Goal: Transaction & Acquisition: Purchase product/service

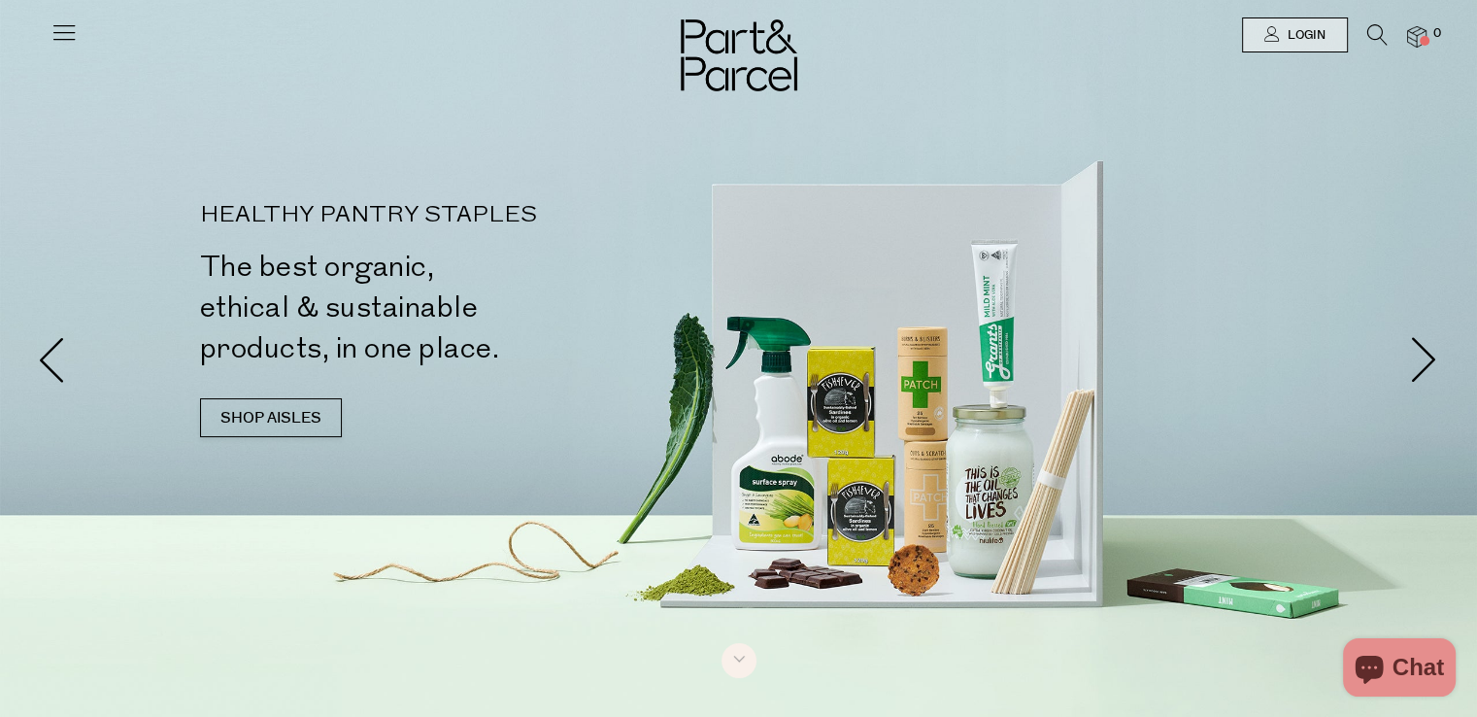
click at [50, 49] on link at bounding box center [63, 40] width 27 height 20
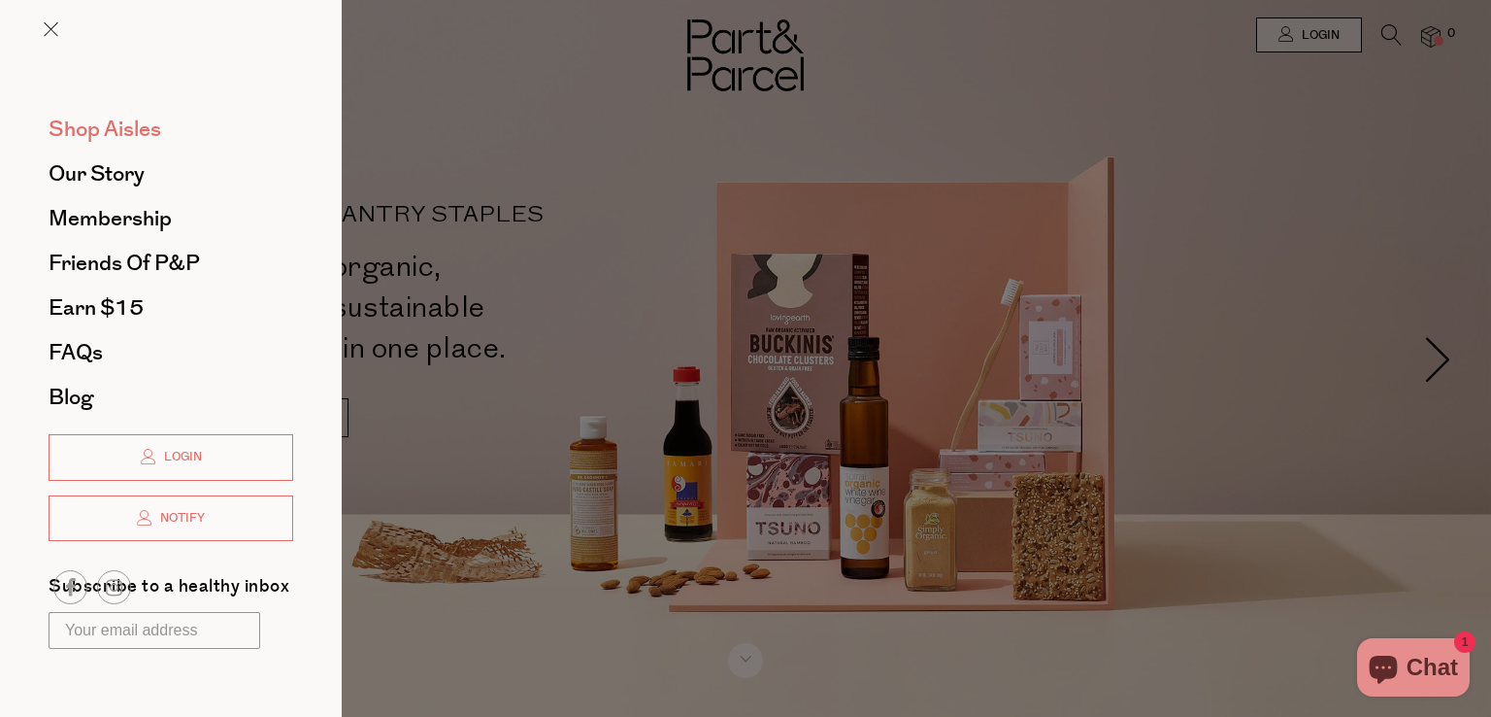
click at [109, 121] on span "Shop Aisles" at bounding box center [105, 129] width 113 height 31
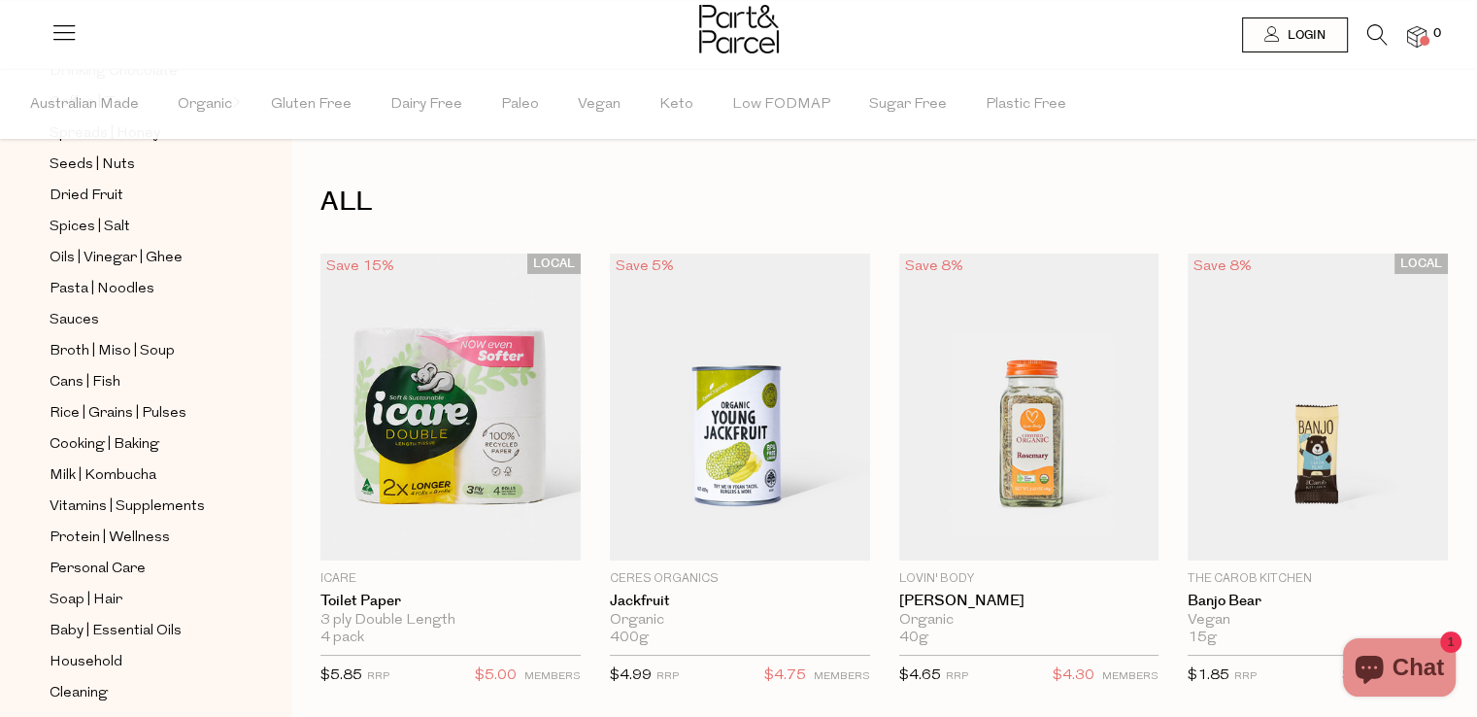
scroll to position [450, 0]
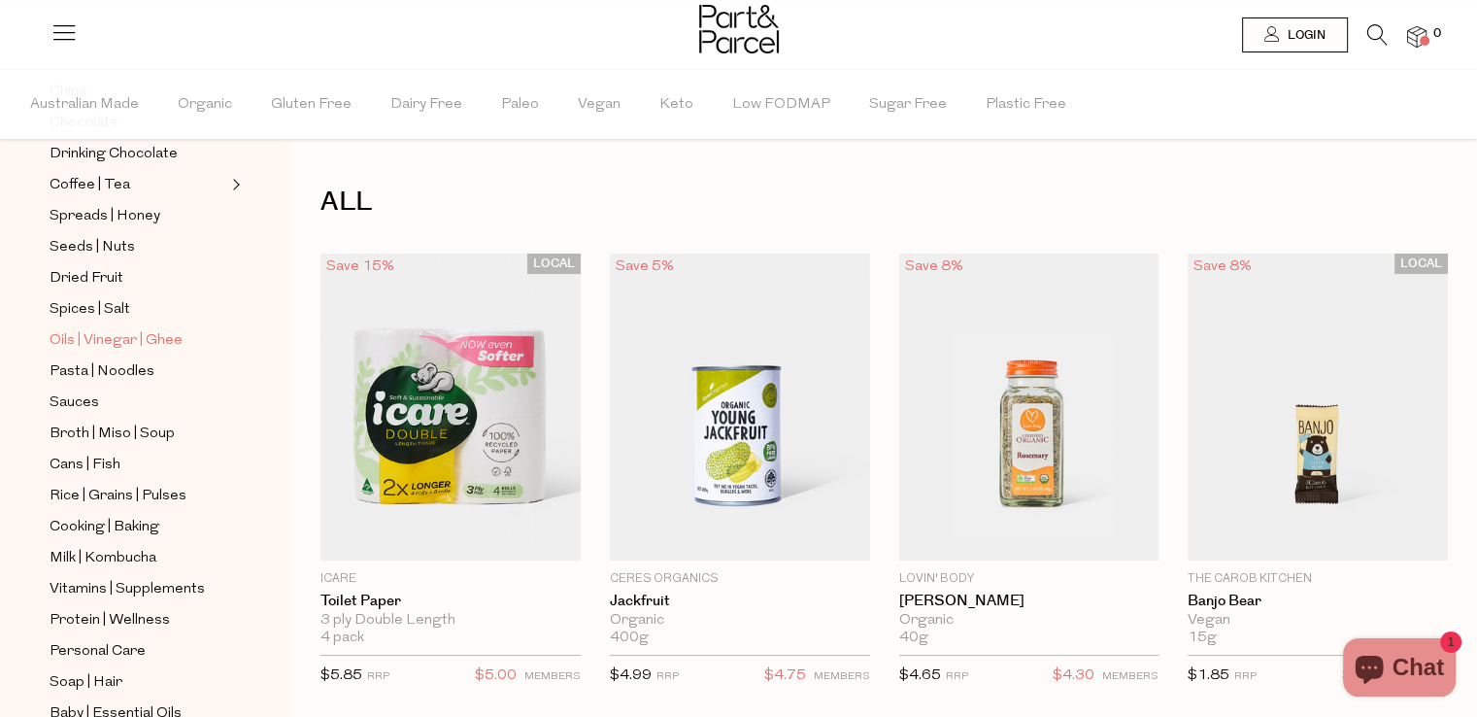
click at [191, 342] on link "Oils | Vinegar | Ghee" at bounding box center [138, 340] width 177 height 24
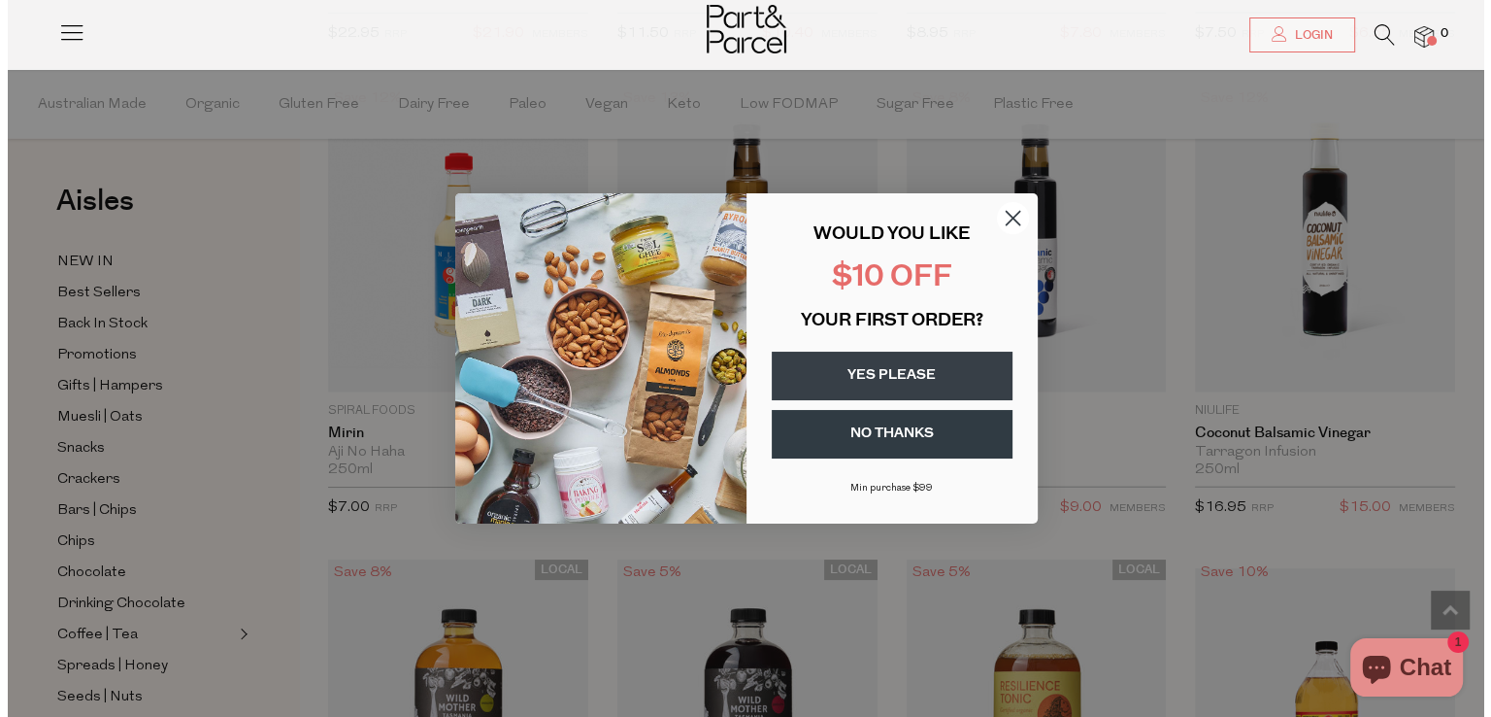
scroll to position [4509, 0]
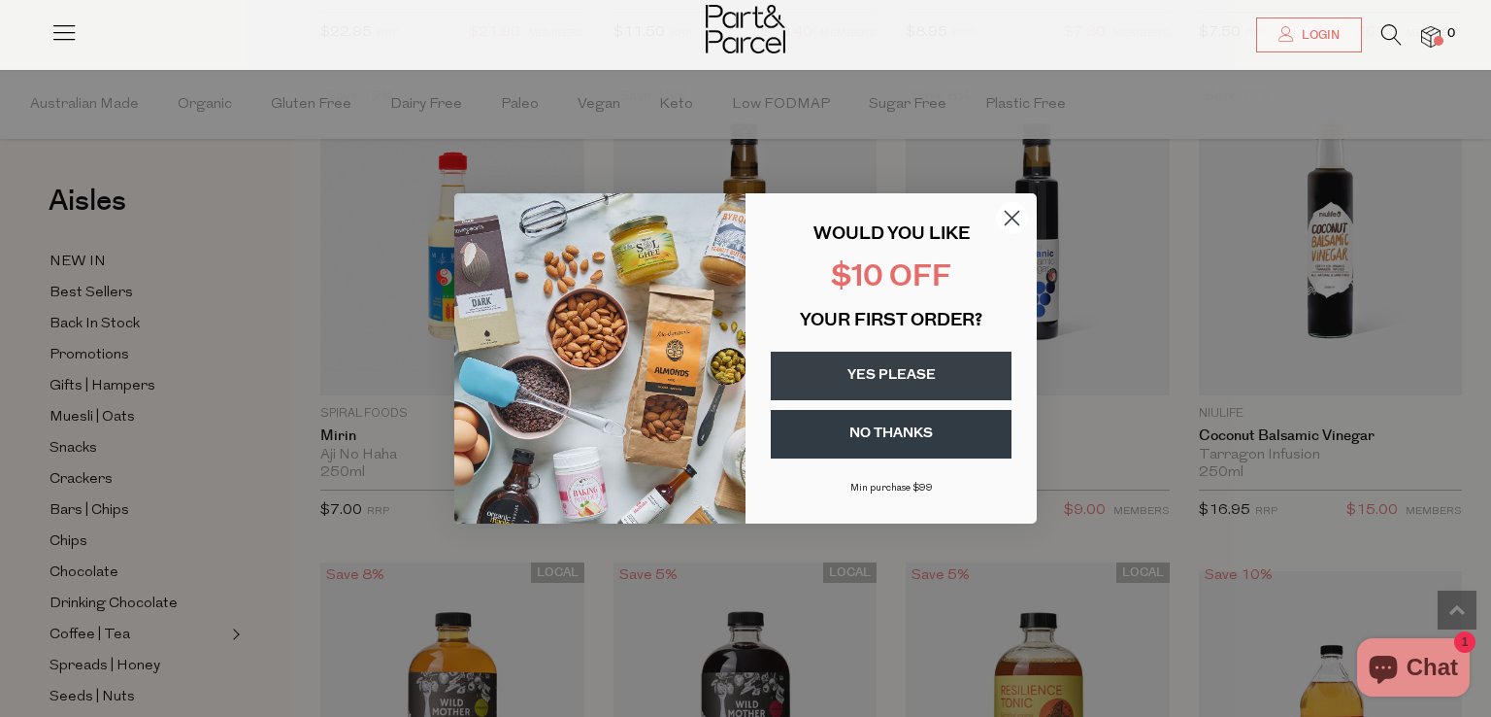
click at [1007, 211] on circle "Close dialog" at bounding box center [1012, 218] width 32 height 32
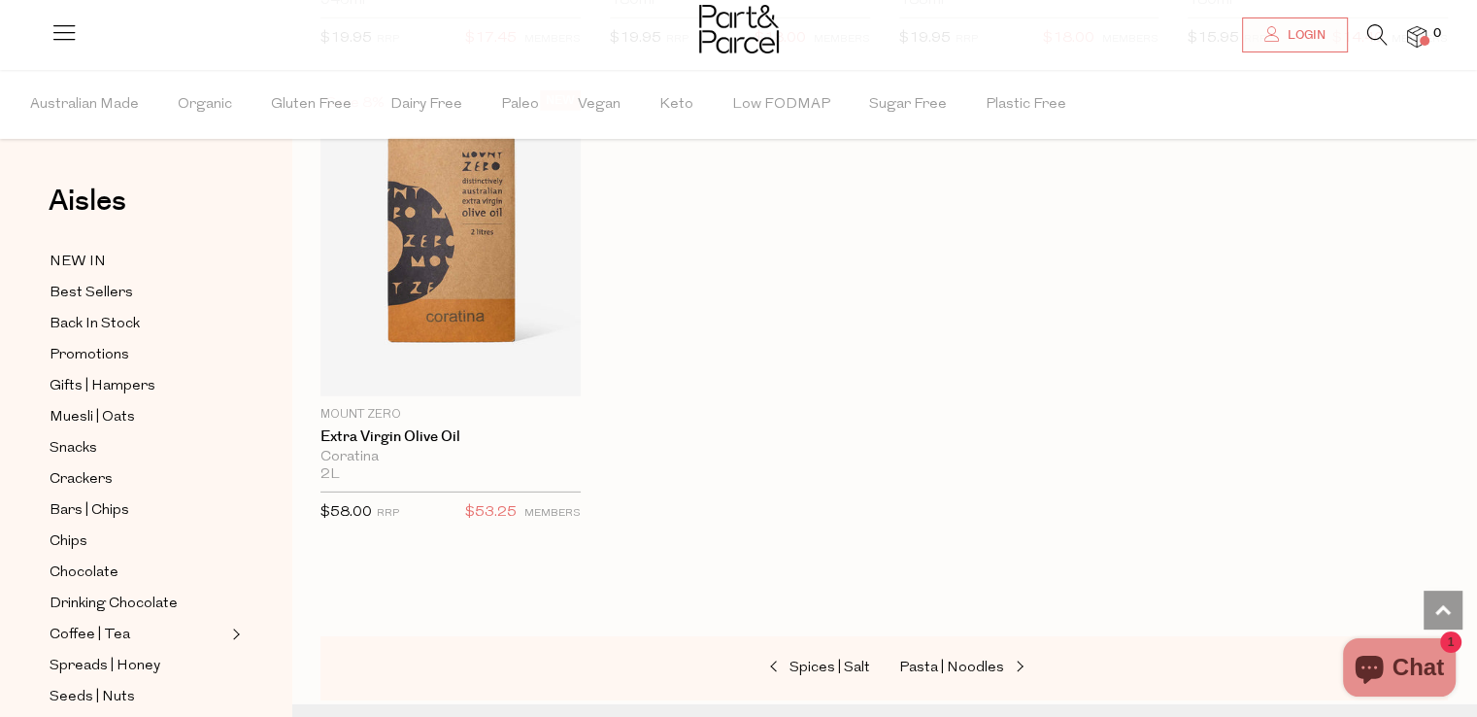
scroll to position [5903, 0]
click at [836, 661] on span "Spices | Salt" at bounding box center [829, 668] width 81 height 15
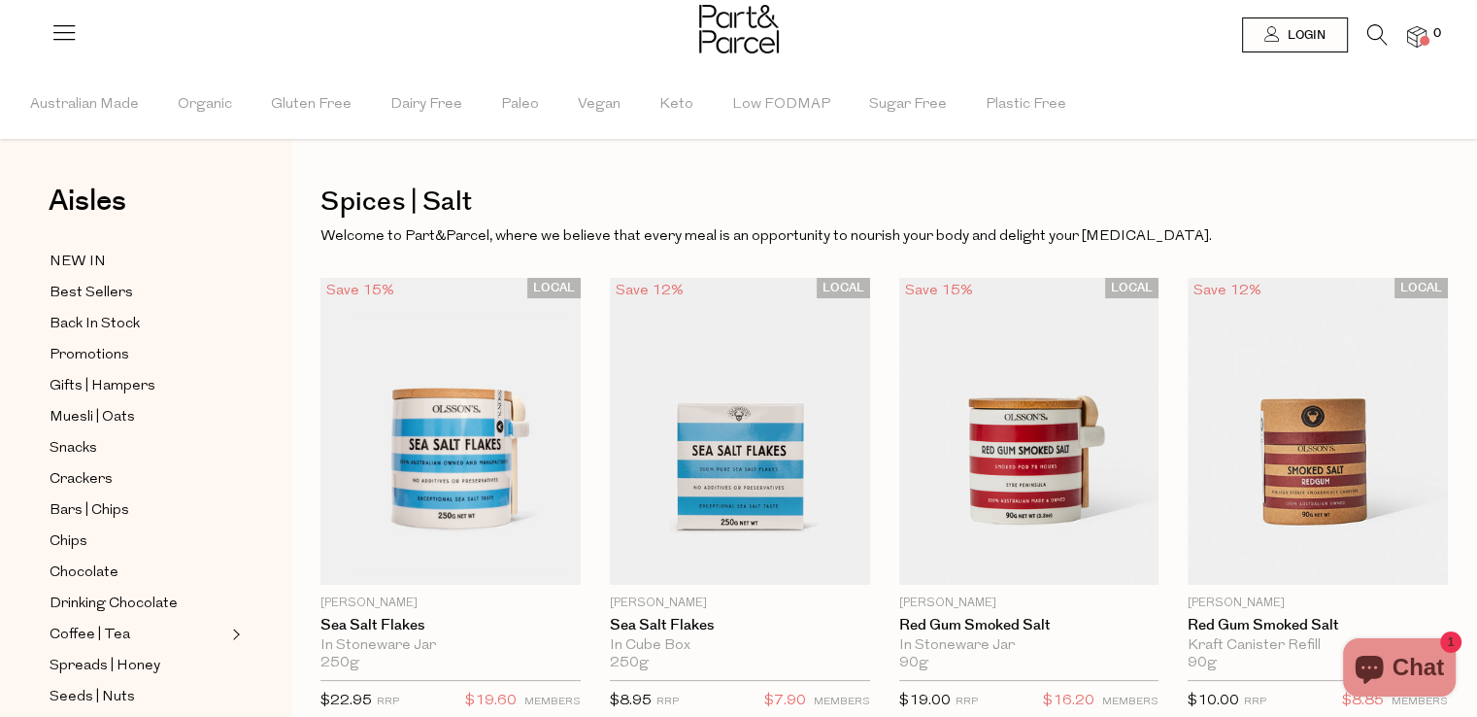
click at [1376, 39] on icon at bounding box center [1377, 34] width 20 height 21
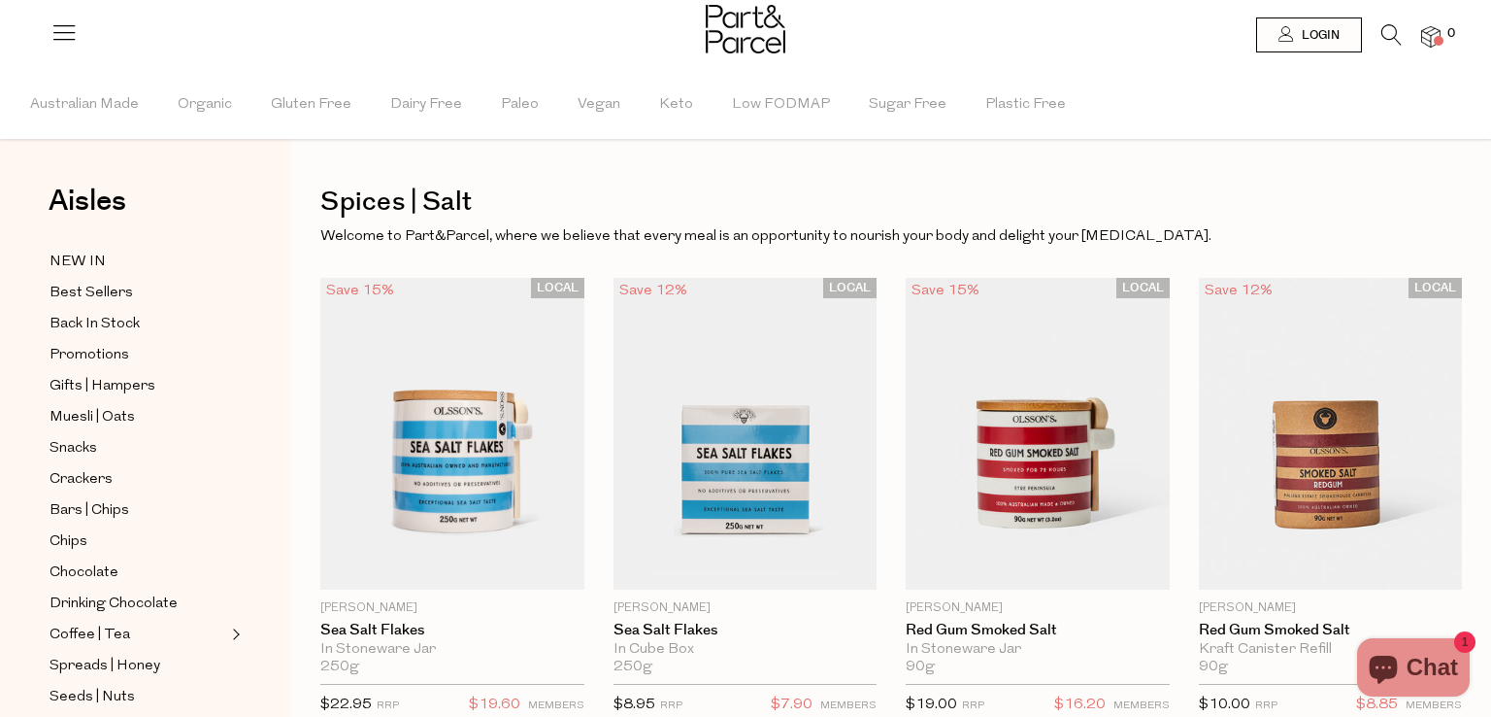
click at [0, 0] on div "Search" at bounding box center [0, 0] width 0 height 0
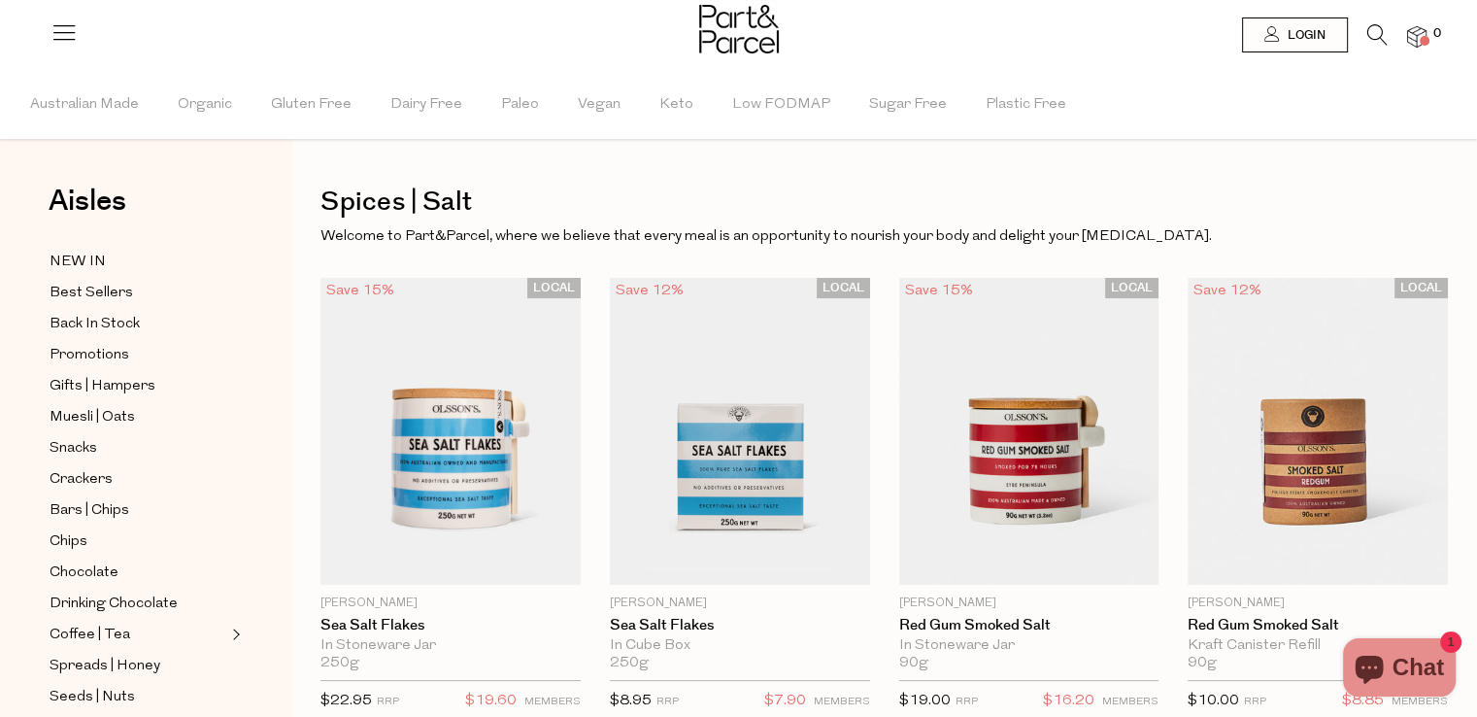
click at [1367, 28] on icon at bounding box center [1377, 34] width 20 height 21
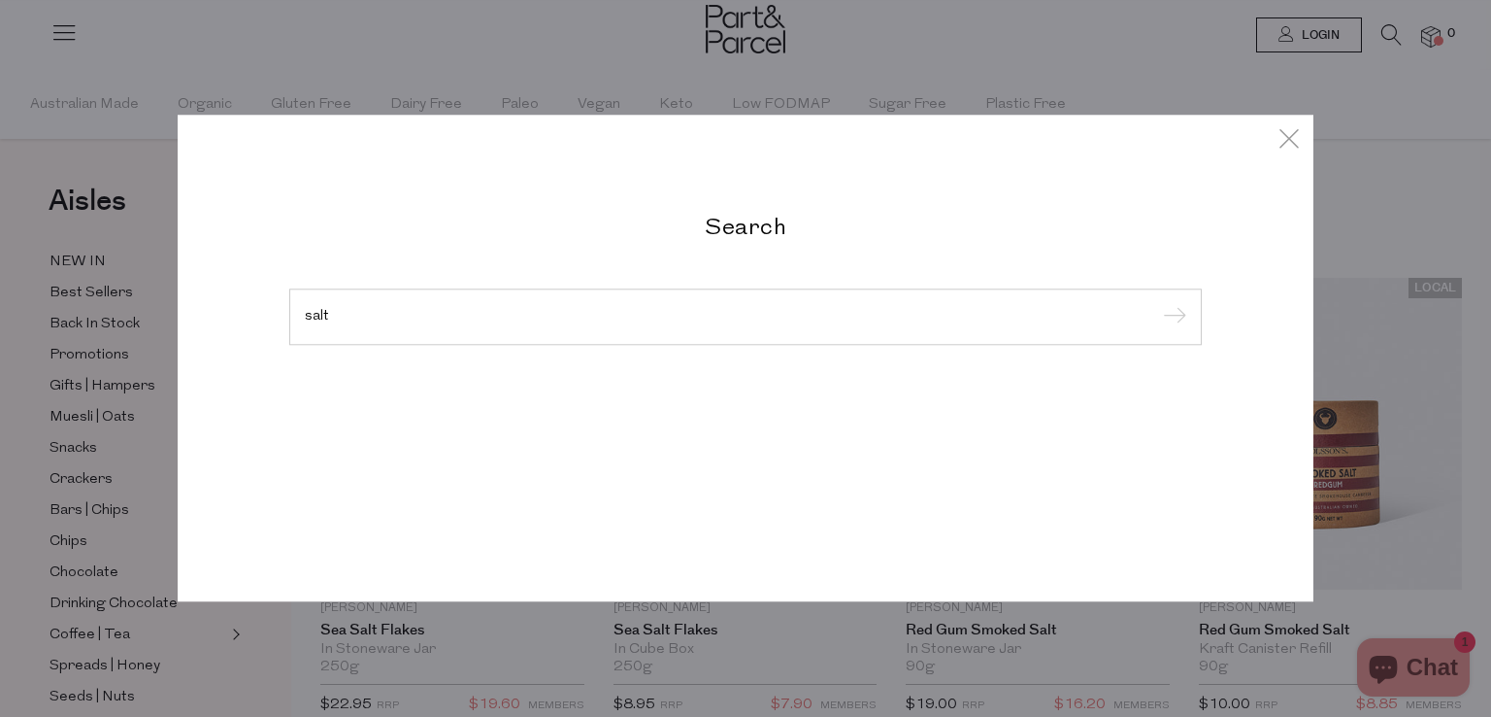
type input "salt"
click at [1157, 303] on input "submit" at bounding box center [1171, 317] width 29 height 29
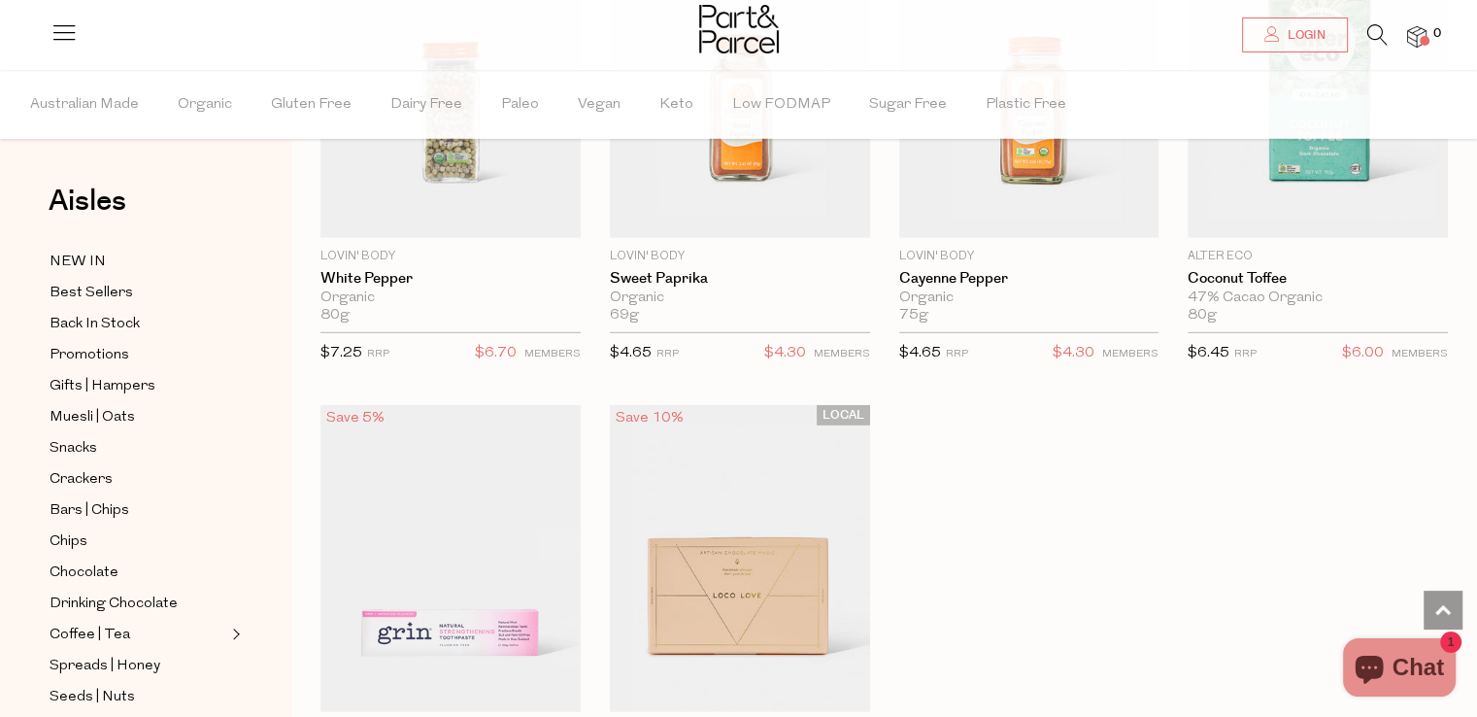
scroll to position [5550, 0]
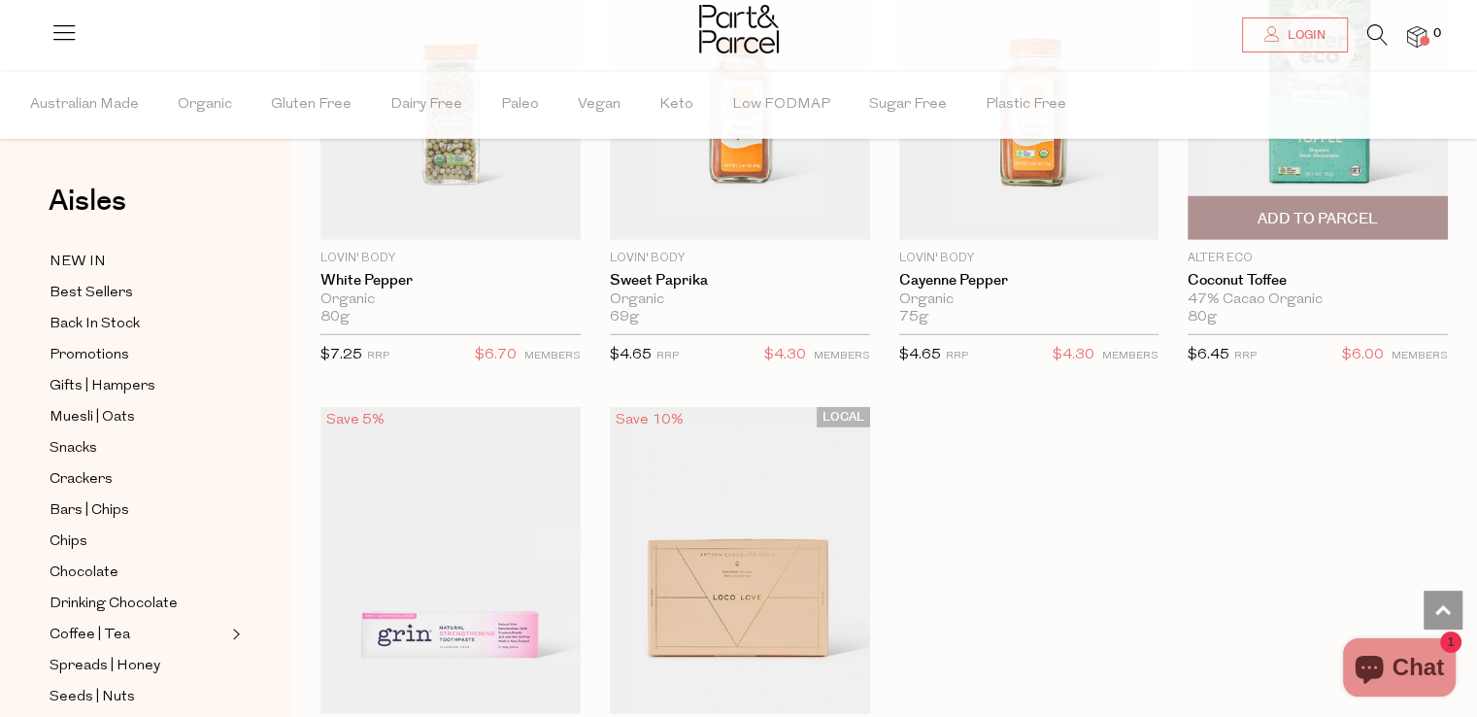
scroll to position [6178, 0]
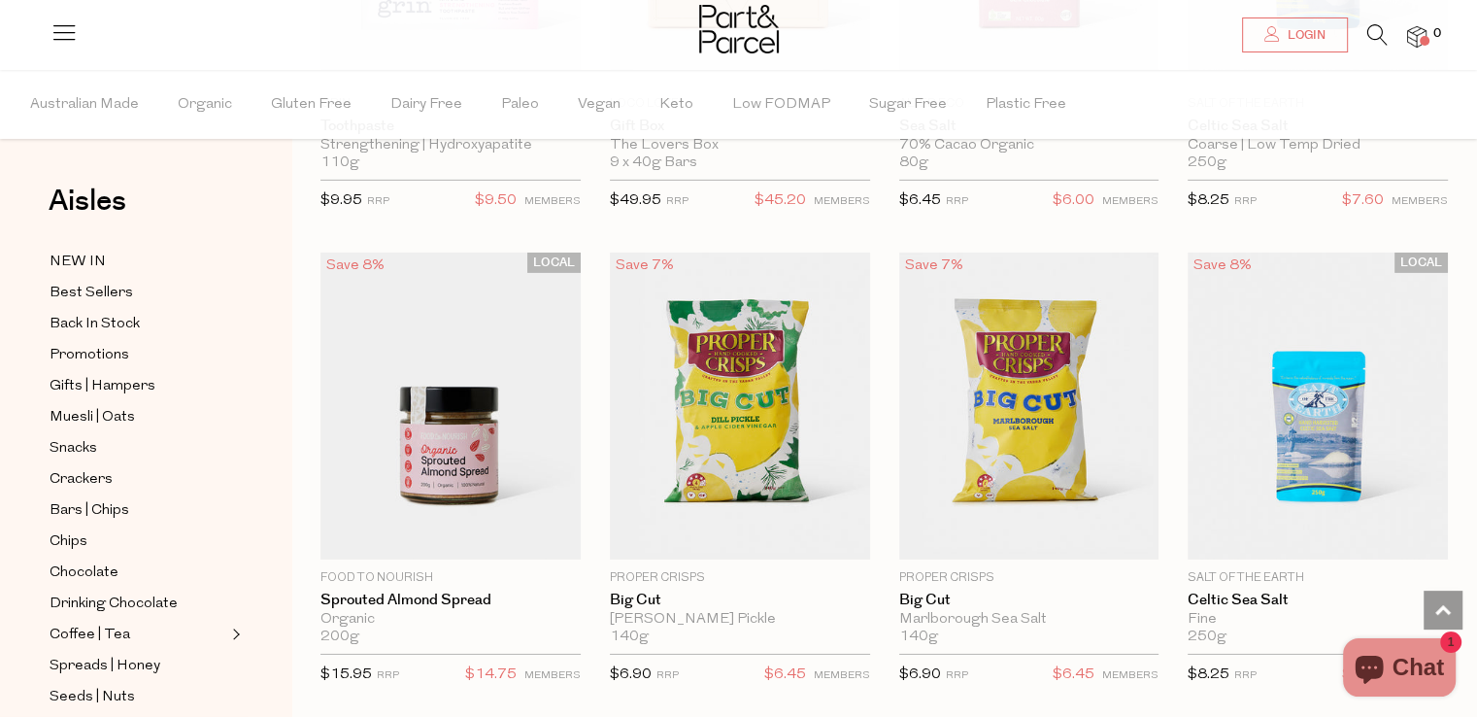
click at [1363, 35] on li at bounding box center [1368, 39] width 40 height 30
click at [1375, 30] on icon at bounding box center [1377, 34] width 20 height 21
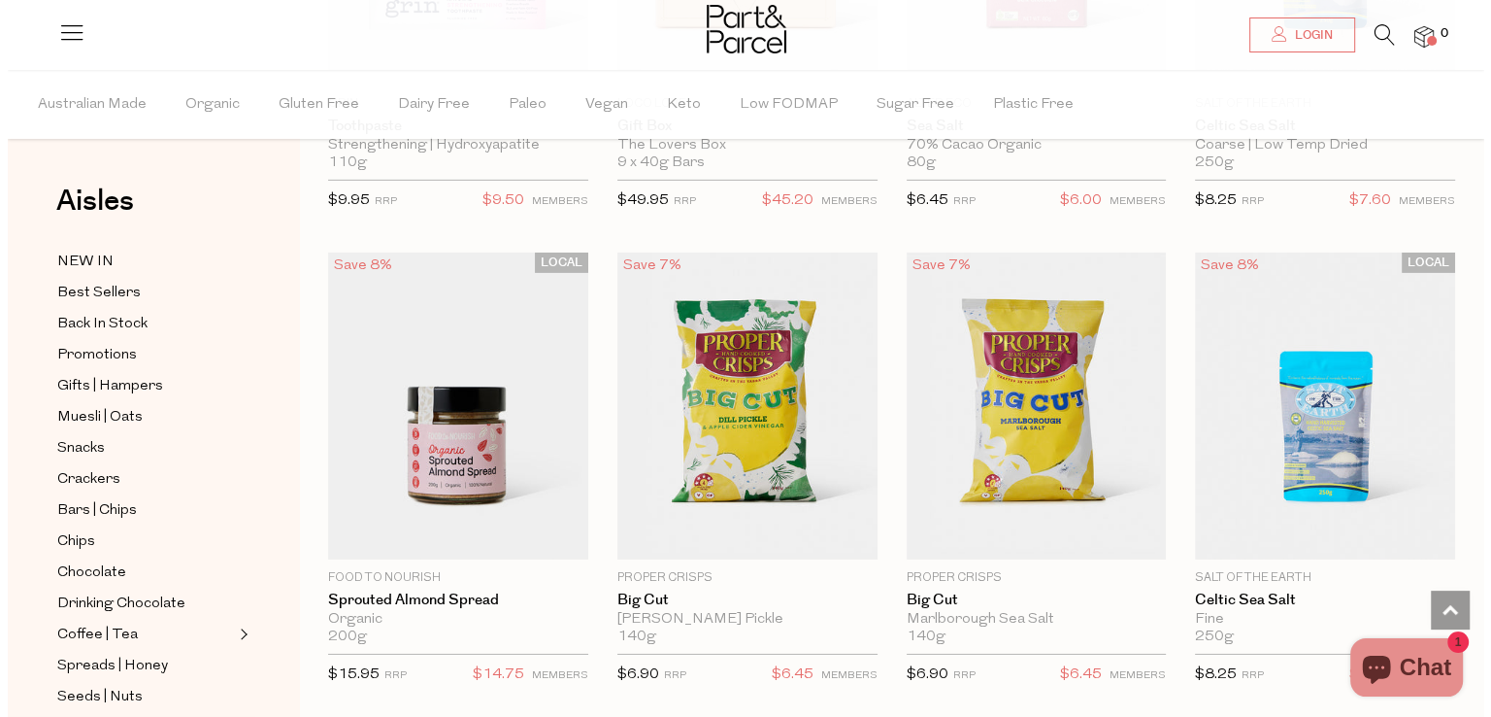
scroll to position [6231, 0]
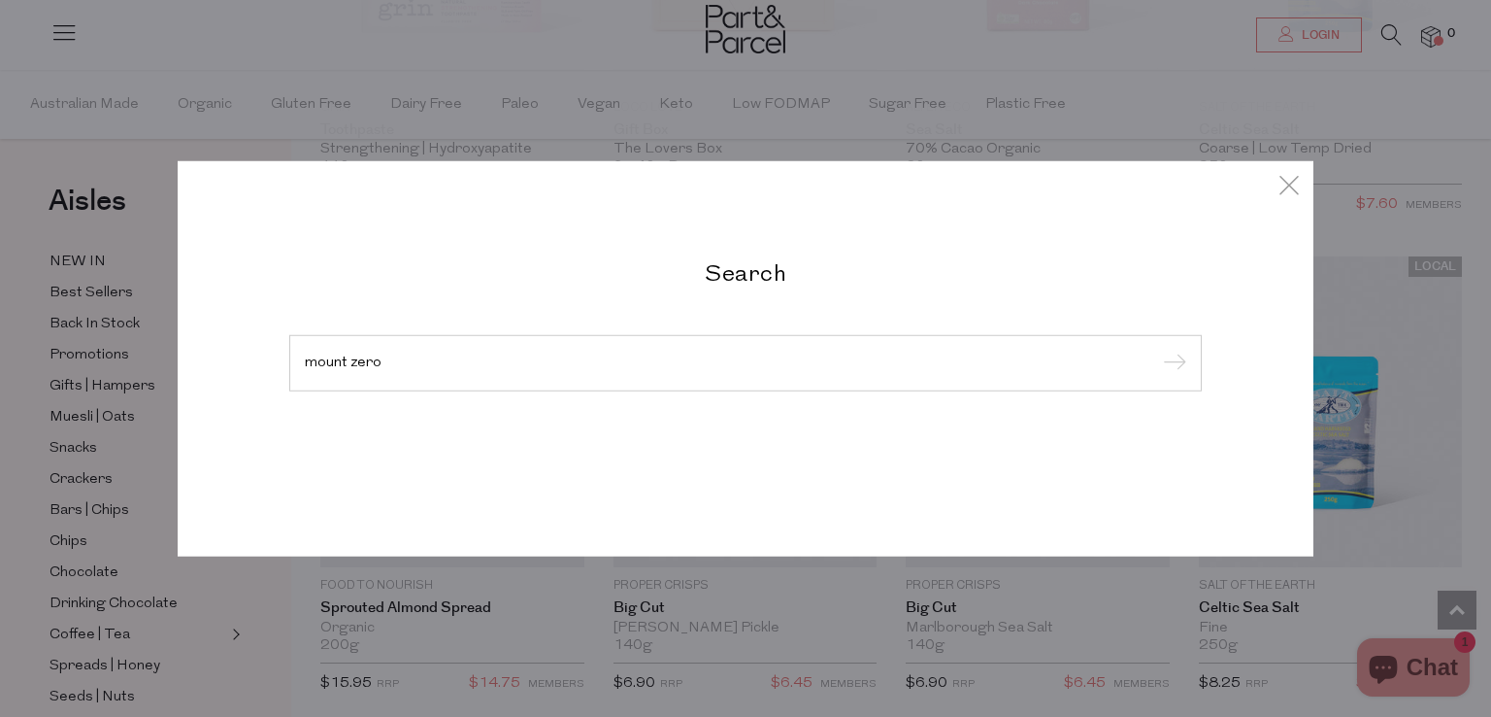
type input "mount zero"
click at [1157, 350] on input "submit" at bounding box center [1171, 364] width 29 height 29
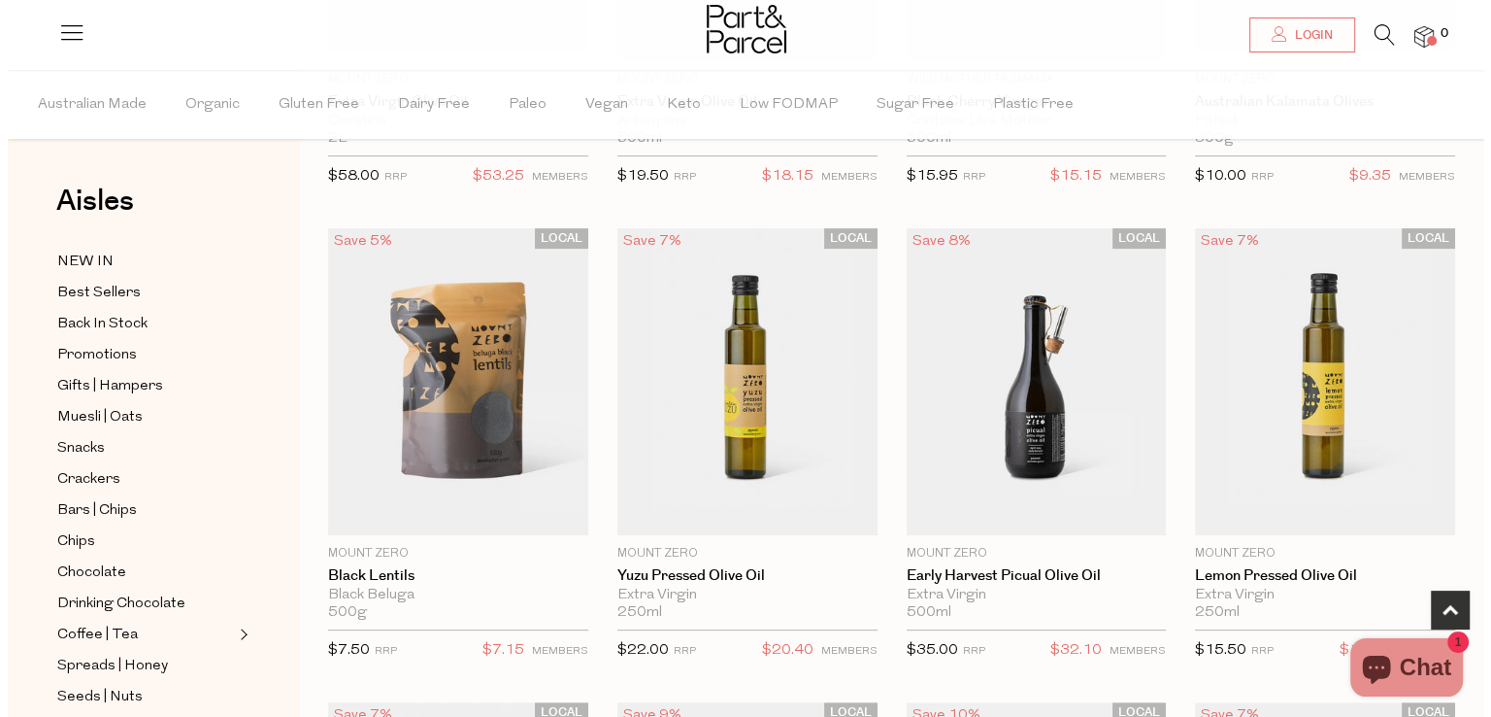
scroll to position [485, 0]
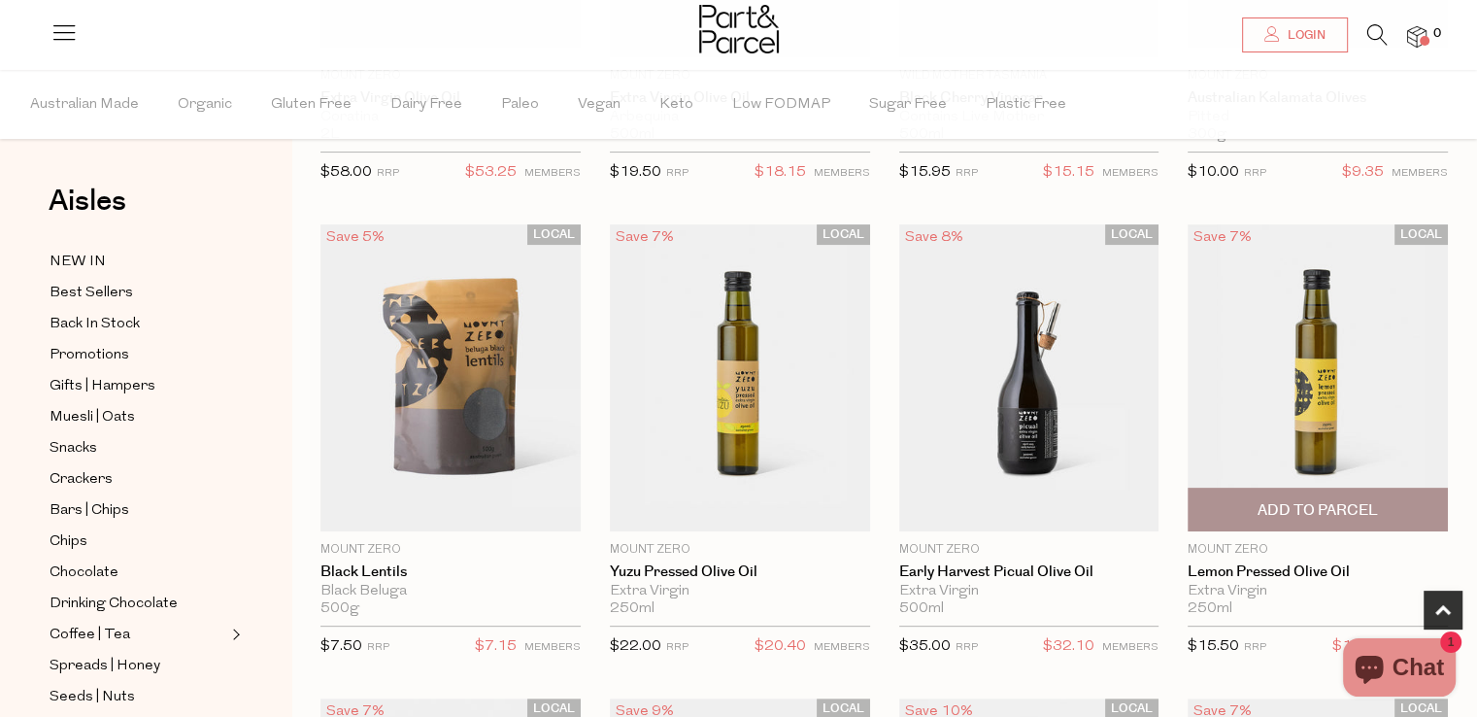
click at [1340, 506] on span "Add To Parcel" at bounding box center [1317, 510] width 120 height 20
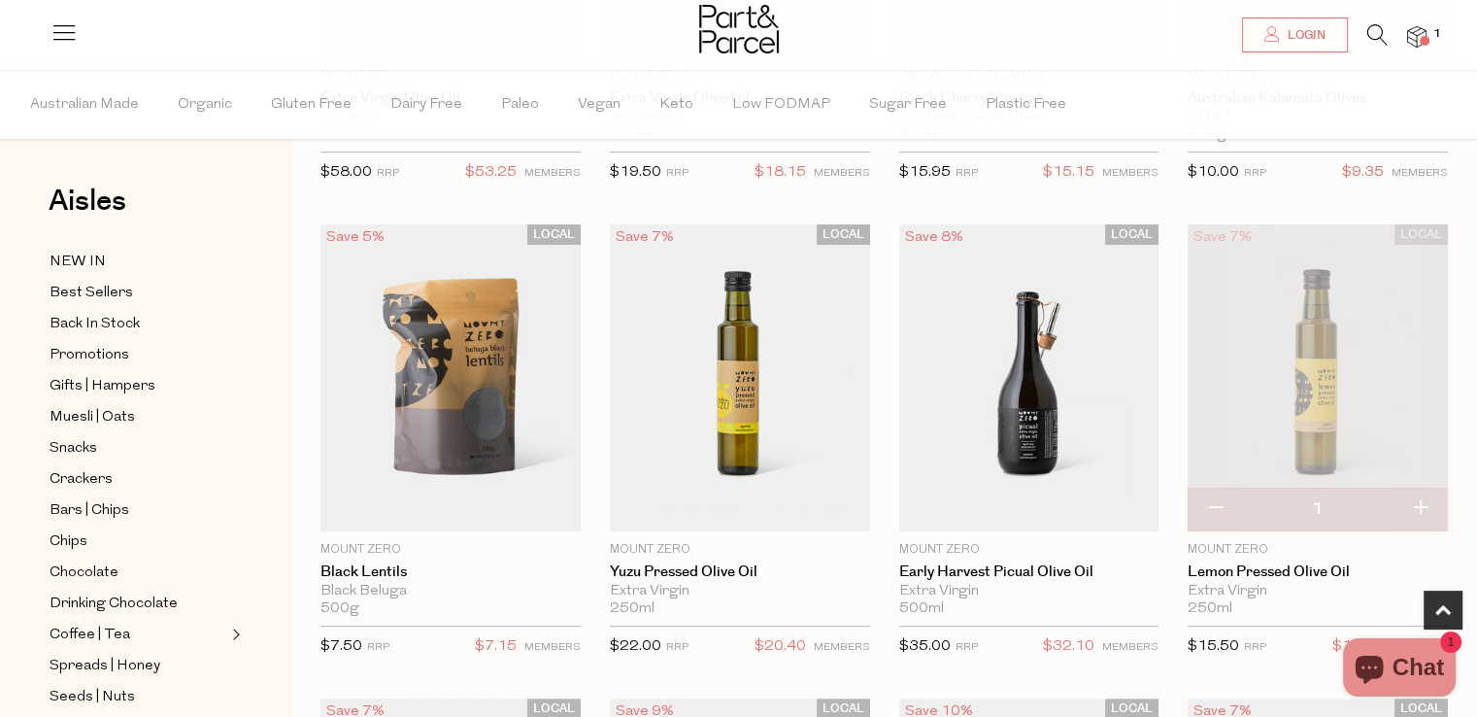
click at [1425, 35] on img at bounding box center [1416, 37] width 19 height 22
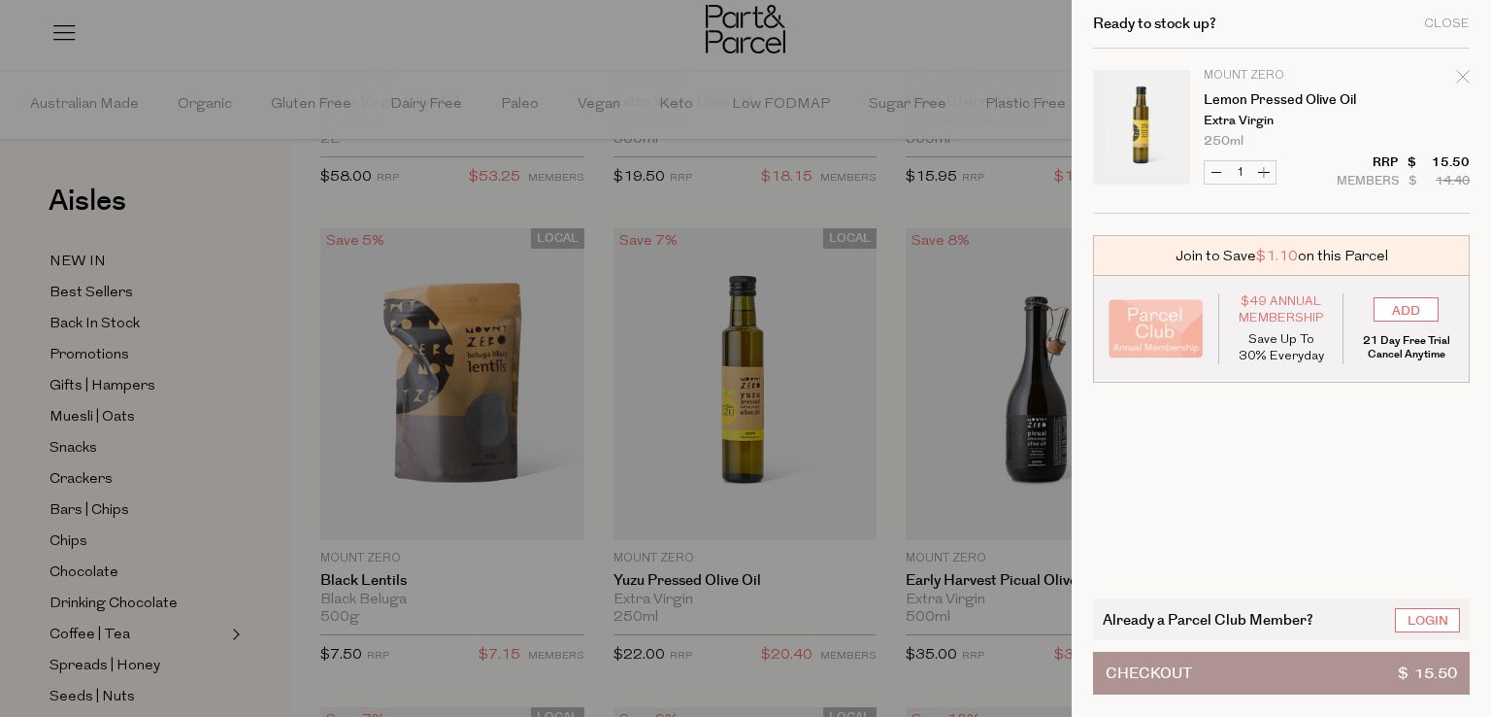
click at [1334, 663] on button "Checkout $ 15.50" at bounding box center [1281, 673] width 377 height 43
